Goal: Transaction & Acquisition: Book appointment/travel/reservation

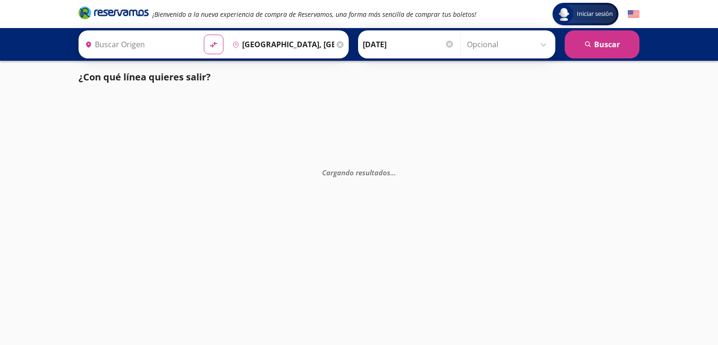
type input "[GEOGRAPHIC_DATA], [GEOGRAPHIC_DATA]"
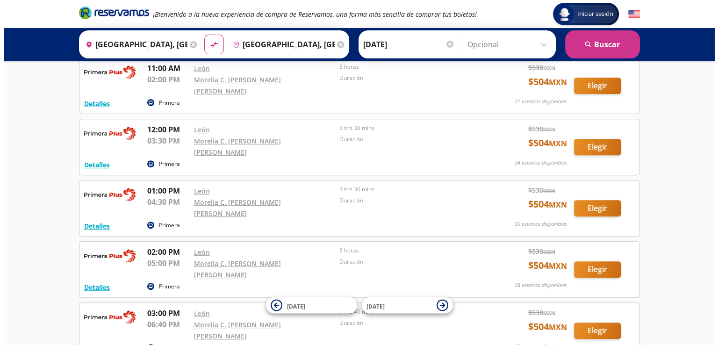
scroll to position [374, 0]
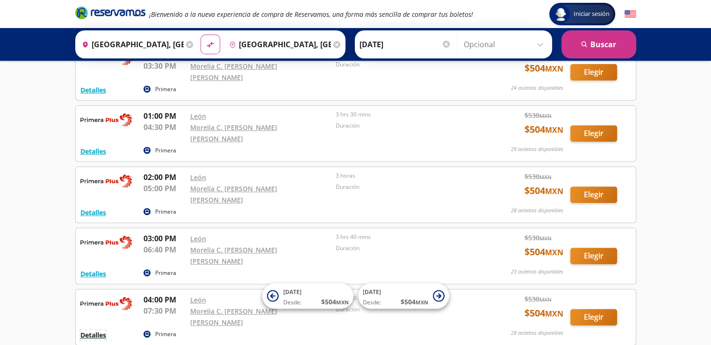
click at [88, 330] on button "Detalles" at bounding box center [93, 335] width 26 height 10
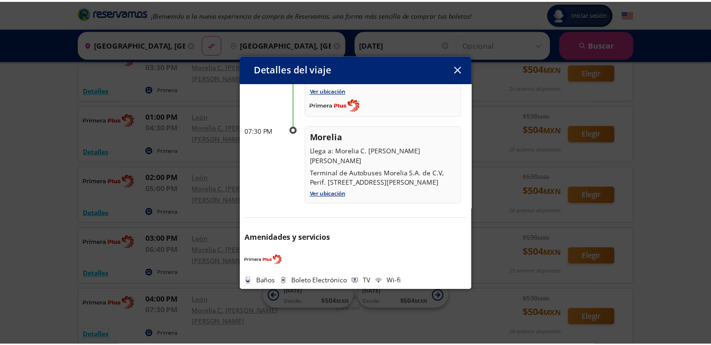
scroll to position [0, 0]
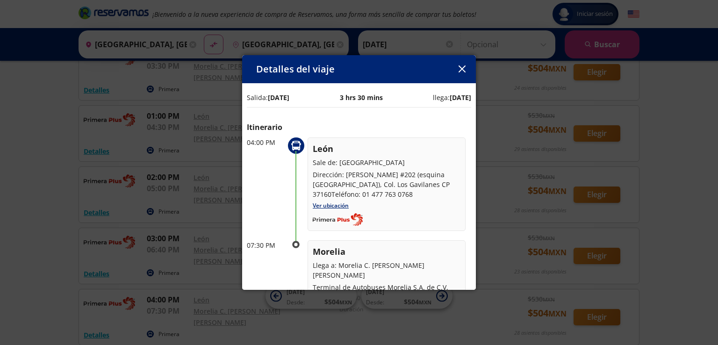
click at [462, 68] on icon "button" at bounding box center [461, 68] width 7 height 7
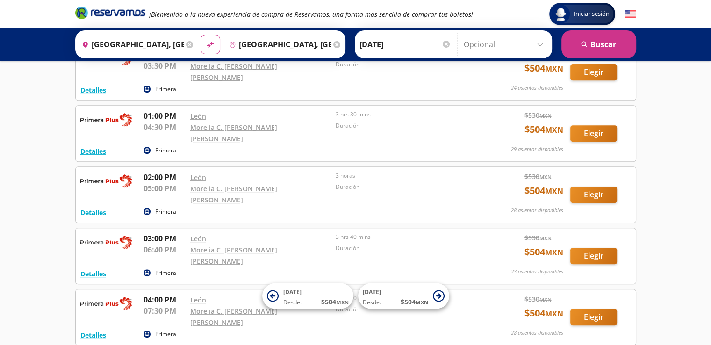
scroll to position [421, 0]
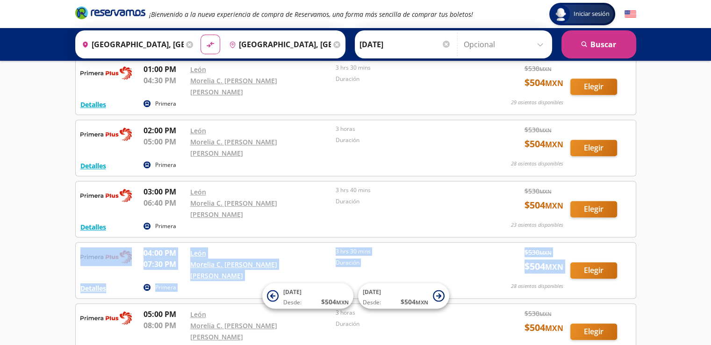
drag, startPoint x: 82, startPoint y: 189, endPoint x: 495, endPoint y: 219, distance: 414.2
click at [495, 242] on div "Detalles Primera 04:00 PM León 07:30 PM Morelia C. Juan Antonio A. Gutiérrez 3 …" at bounding box center [355, 270] width 561 height 57
